Goal: Information Seeking & Learning: Learn about a topic

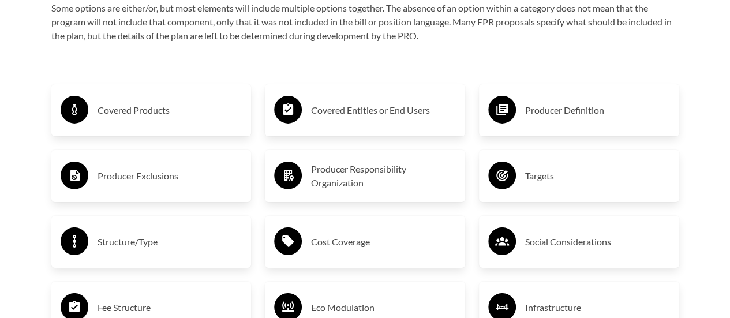
scroll to position [1846, 0]
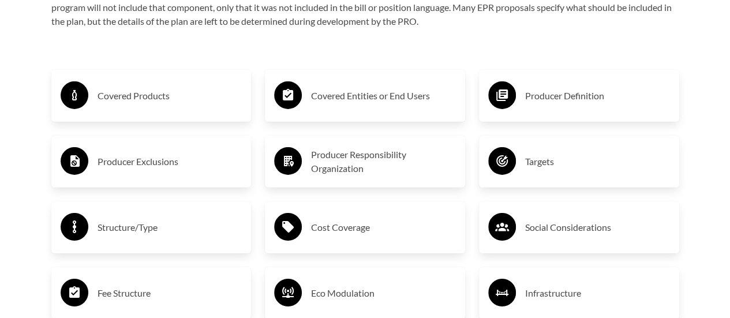
click at [142, 164] on h3 "Producer Exclusions" at bounding box center [169, 161] width 145 height 18
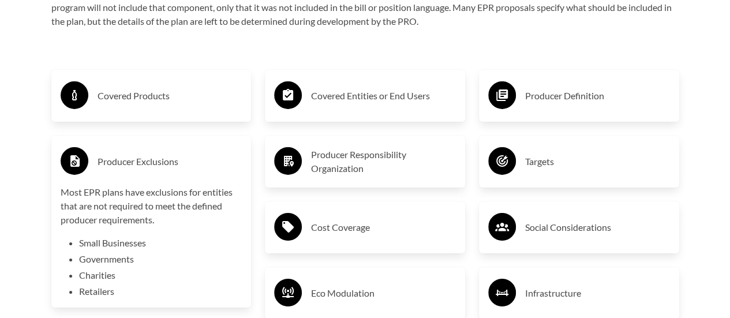
click at [138, 90] on h3 "Covered Products" at bounding box center [169, 96] width 145 height 18
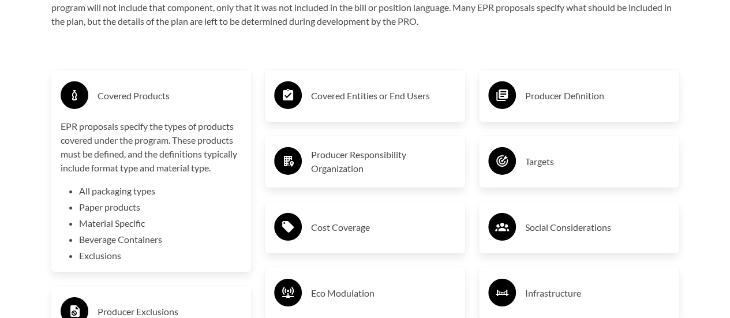
click at [358, 99] on h3 "Covered Entities or End Users" at bounding box center [383, 96] width 145 height 18
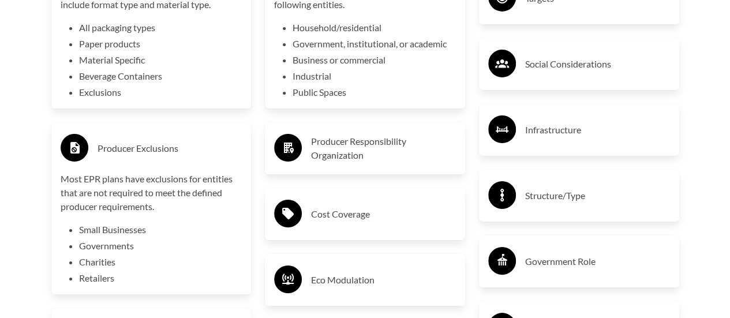
scroll to position [2077, 0]
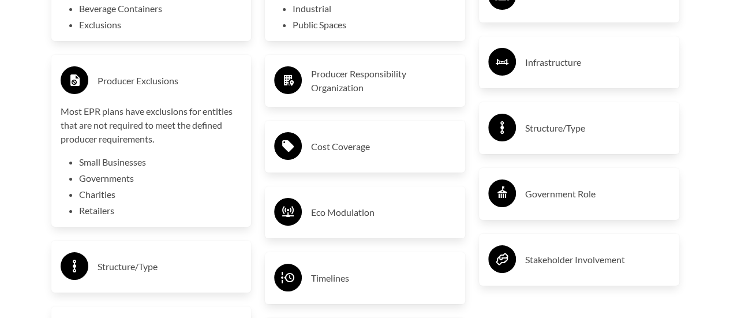
click at [137, 269] on h3 "Structure/Type" at bounding box center [169, 266] width 145 height 18
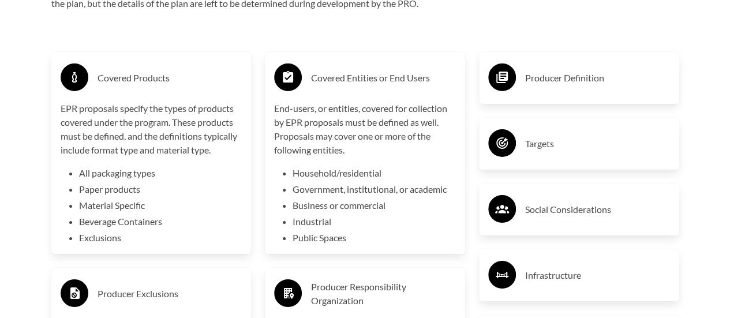
scroll to position [1846, 0]
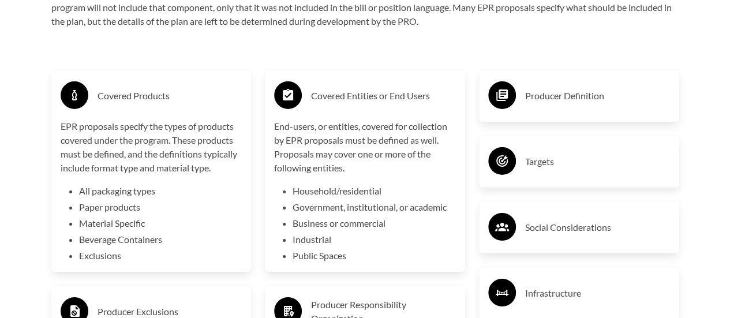
click at [115, 192] on li "All packaging types" at bounding box center [160, 191] width 163 height 14
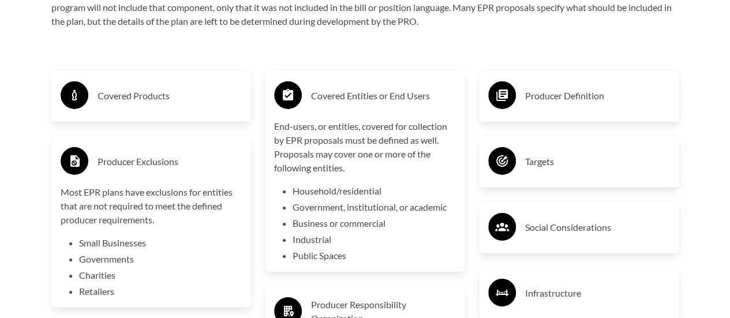
click at [152, 98] on h3 "Covered Products" at bounding box center [169, 96] width 145 height 18
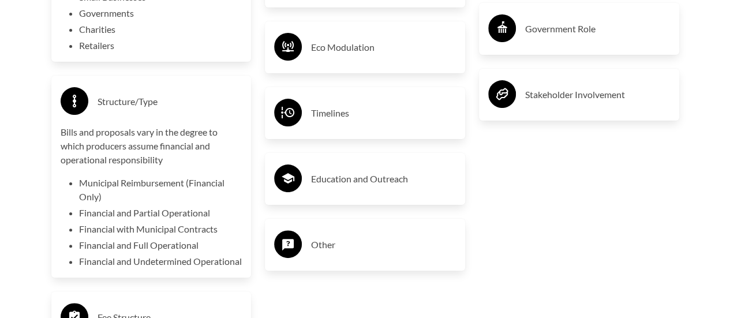
scroll to position [2308, 0]
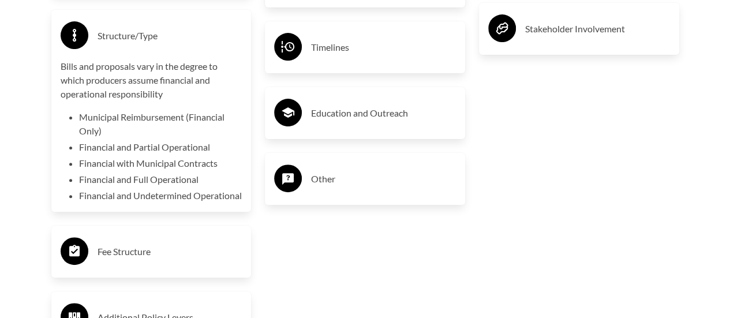
click at [385, 118] on h3 "Education and Outreach" at bounding box center [383, 113] width 145 height 18
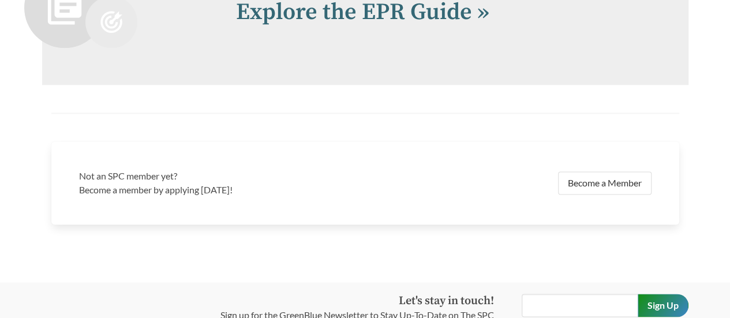
scroll to position [2827, 0]
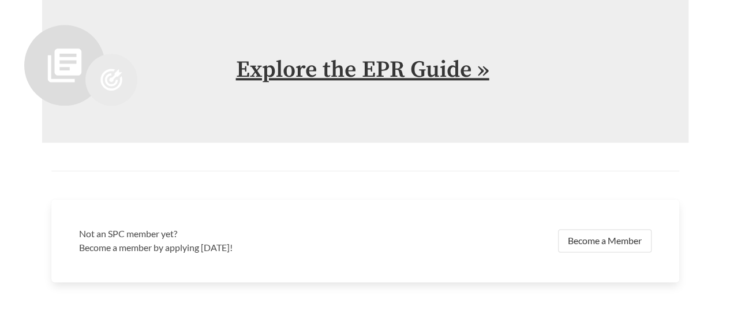
click at [417, 84] on link "Explore the EPR Guide »" at bounding box center [362, 69] width 253 height 29
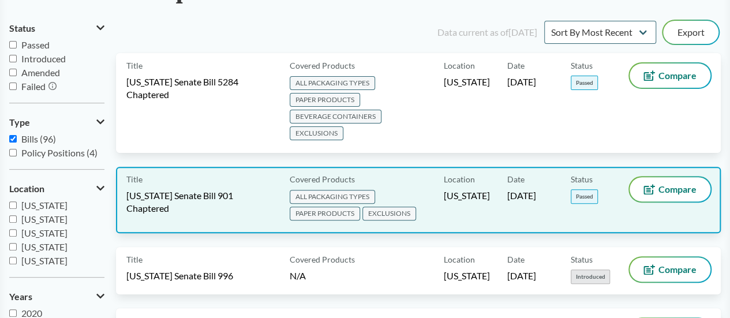
scroll to position [115, 0]
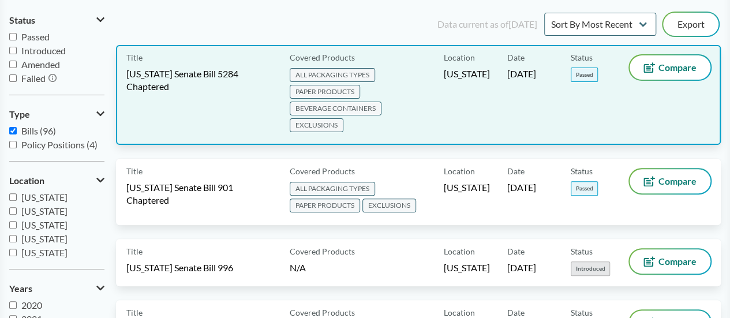
click at [356, 93] on span "PAPER PRODUCTS" at bounding box center [325, 92] width 70 height 14
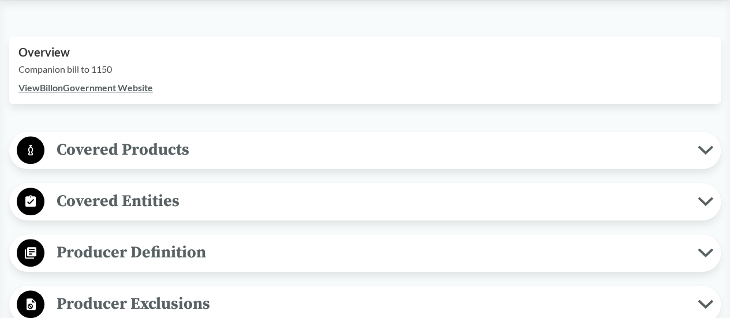
scroll to position [404, 0]
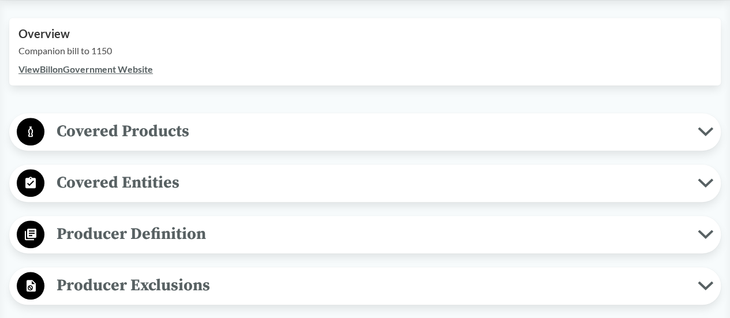
click at [370, 133] on span "Covered Products" at bounding box center [370, 131] width 653 height 26
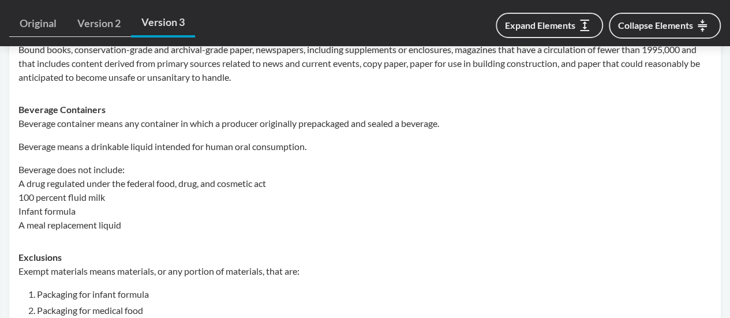
scroll to position [750, 0]
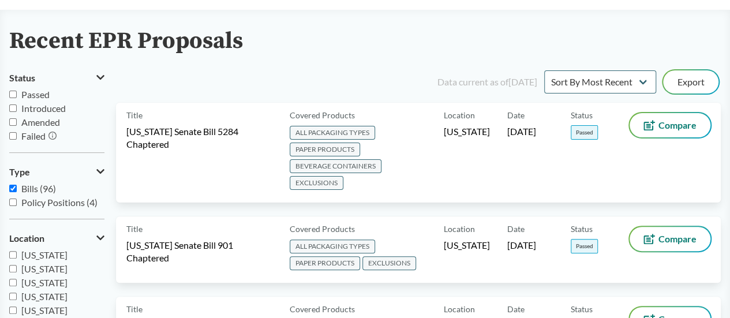
scroll to position [58, 0]
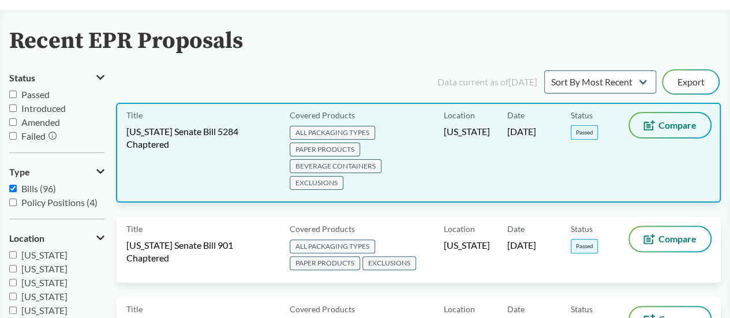
click at [675, 131] on button "Compare" at bounding box center [669, 125] width 81 height 24
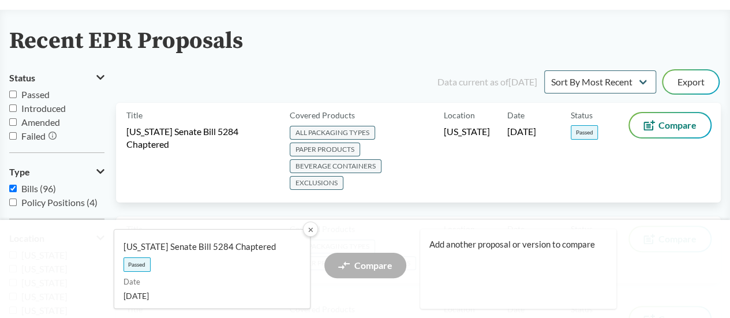
click at [308, 228] on button "✕" at bounding box center [309, 229] width 15 height 15
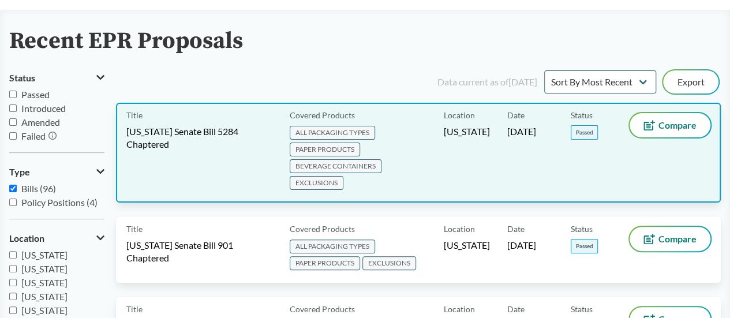
click at [343, 176] on span "EXCLUSIONS" at bounding box center [317, 183] width 54 height 14
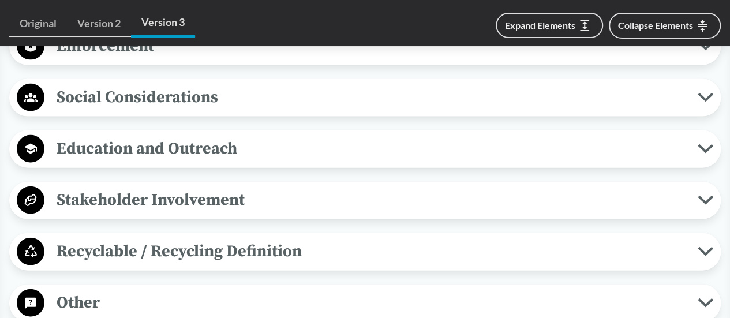
scroll to position [1269, 0]
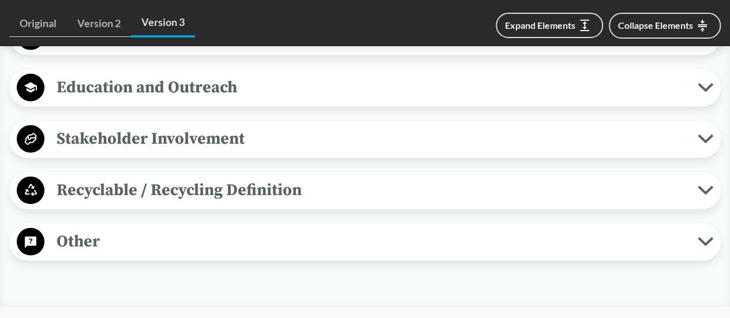
click at [189, 192] on span "Recyclable / Recycling Definition" at bounding box center [370, 190] width 653 height 26
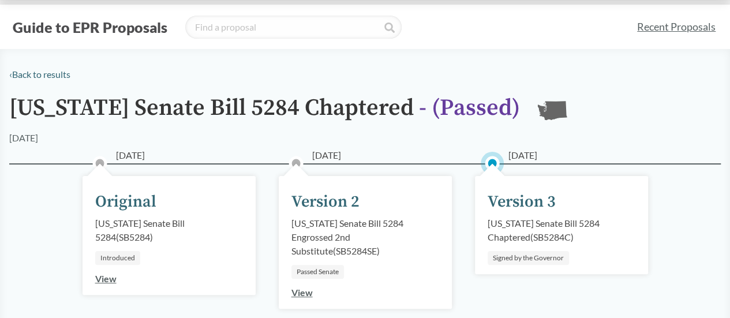
scroll to position [0, 0]
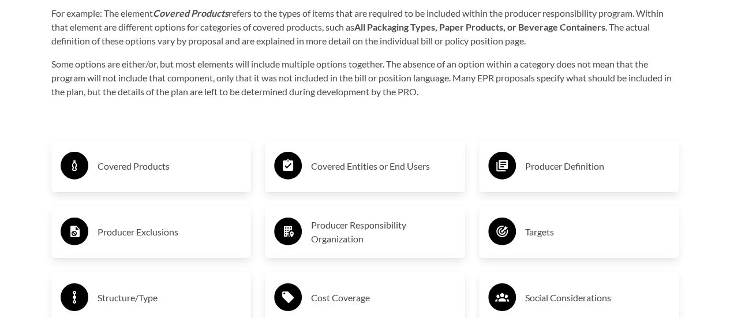
scroll to position [1788, 0]
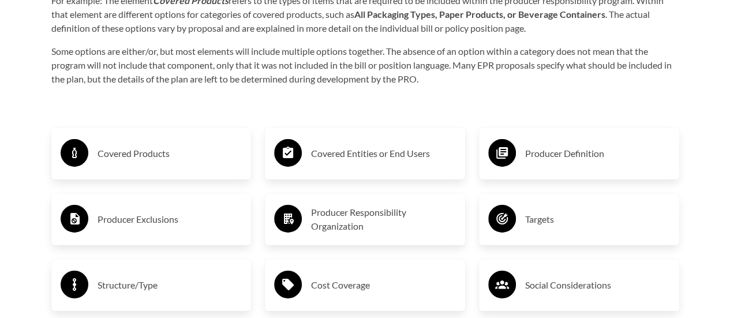
click at [346, 220] on h3 "Producer Responsibility Organization" at bounding box center [383, 219] width 145 height 28
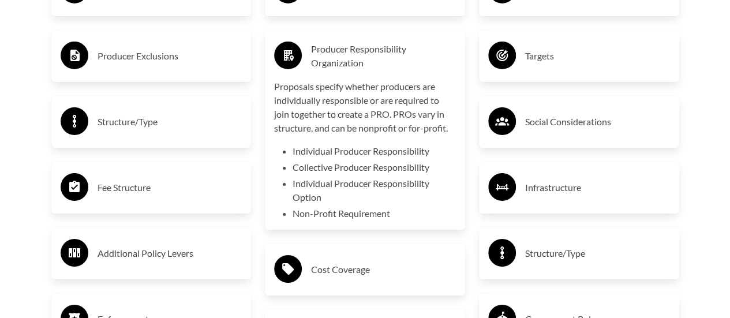
scroll to position [2019, 0]
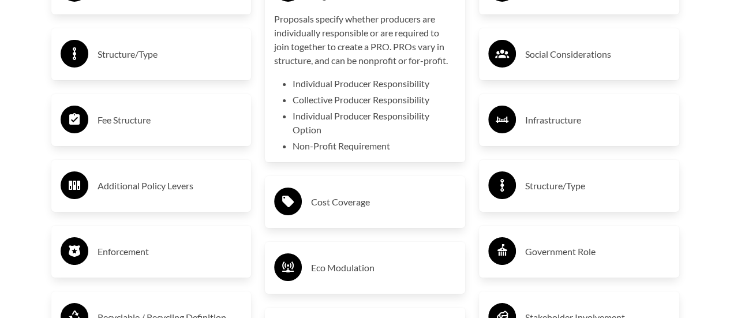
click at [195, 186] on h3 "Additional Policy Levers" at bounding box center [169, 186] width 145 height 18
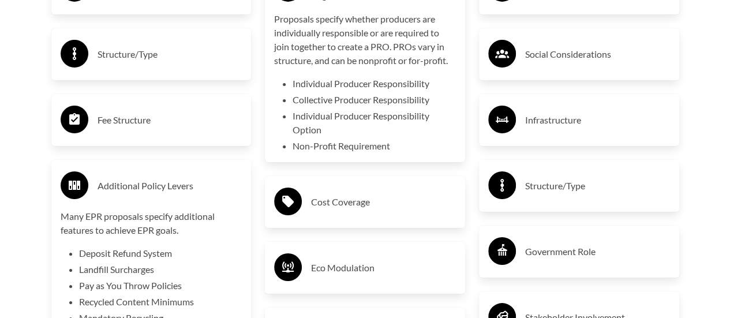
click at [153, 57] on h3 "Structure/Type" at bounding box center [169, 54] width 145 height 18
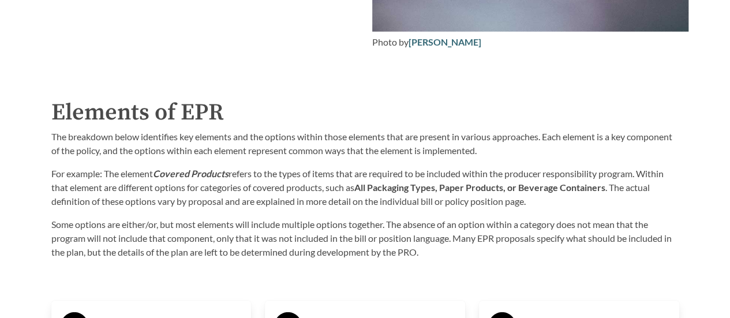
scroll to position [1788, 0]
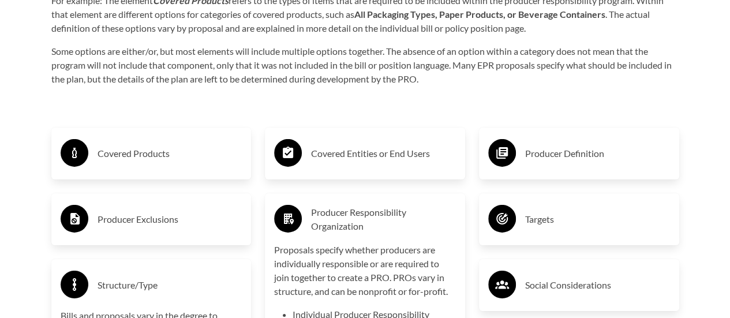
click at [368, 157] on h3 "Covered Entities or End Users" at bounding box center [383, 153] width 145 height 18
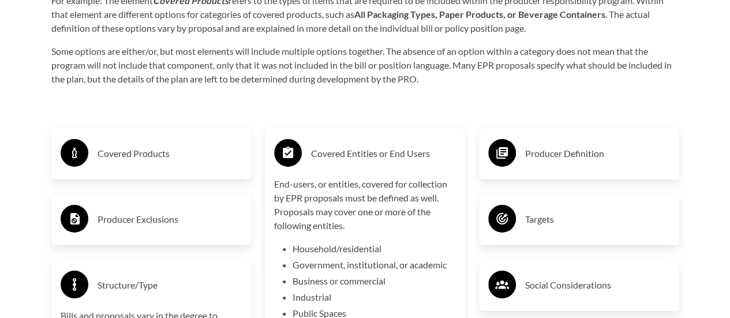
click at [160, 159] on h3 "Covered Products" at bounding box center [169, 153] width 145 height 18
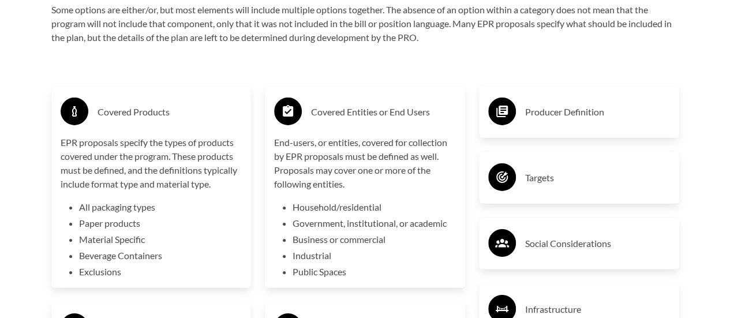
scroll to position [1846, 0]
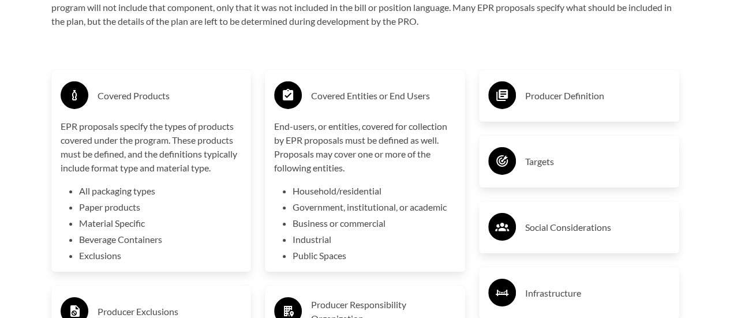
click at [113, 259] on li "Exclusions" at bounding box center [160, 256] width 163 height 14
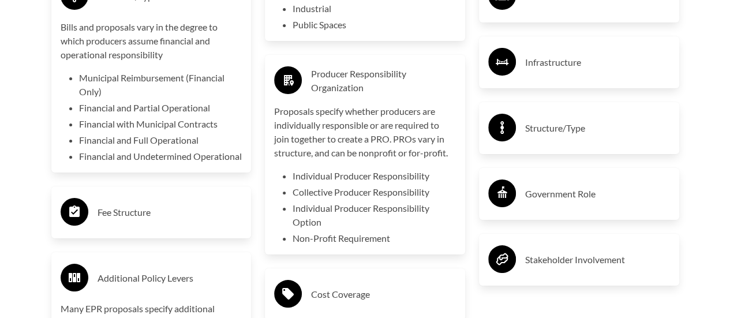
scroll to position [1788, 0]
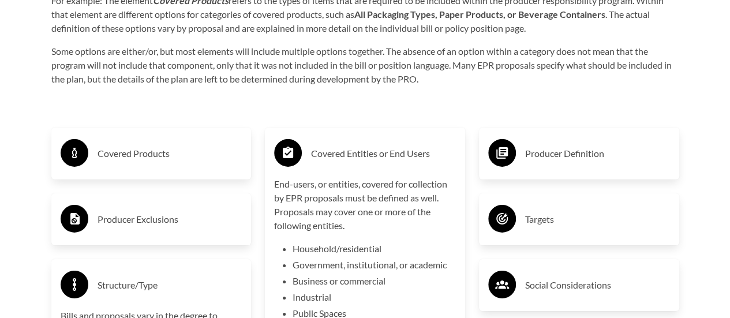
click at [143, 158] on h3 "Covered Products" at bounding box center [169, 153] width 145 height 18
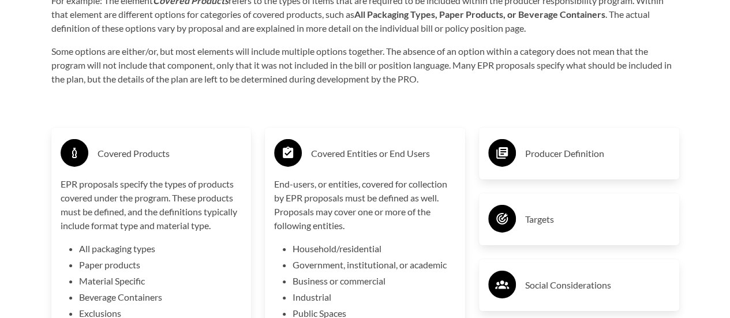
click at [123, 251] on li "All packaging types" at bounding box center [160, 249] width 163 height 14
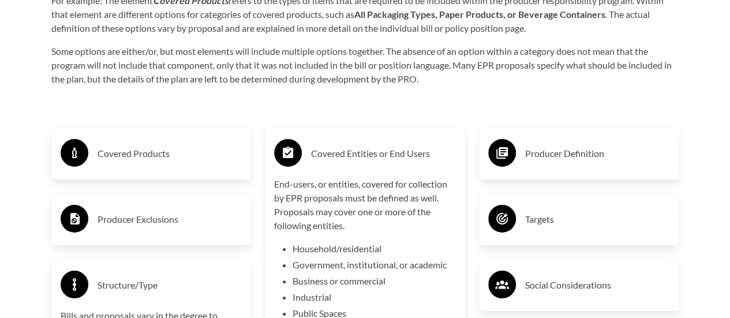
click at [541, 163] on h3 "Producer Definition" at bounding box center [597, 153] width 145 height 18
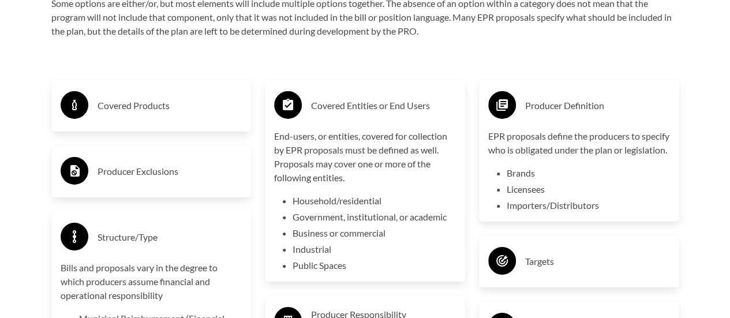
scroll to position [1904, 0]
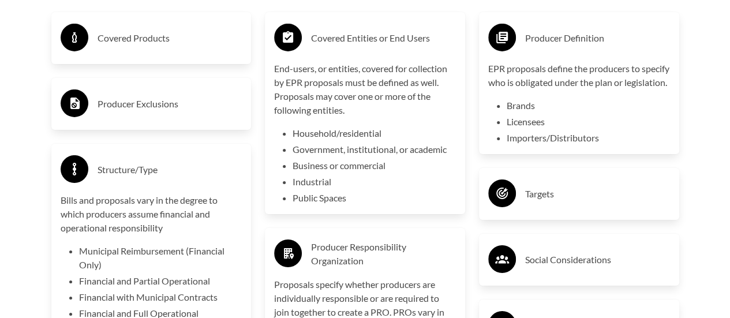
click at [542, 211] on div "Targets" at bounding box center [579, 193] width 182 height 33
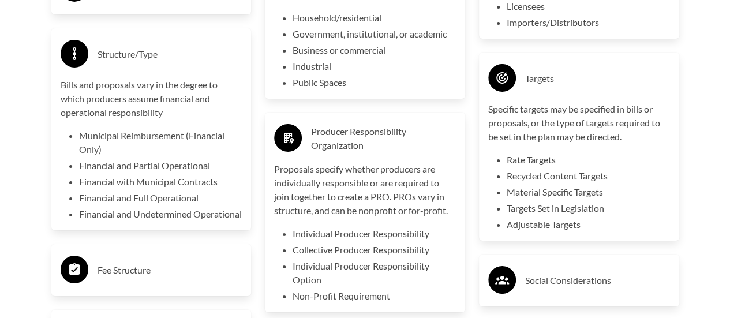
scroll to position [1961, 0]
